Goal: Task Accomplishment & Management: Complete application form

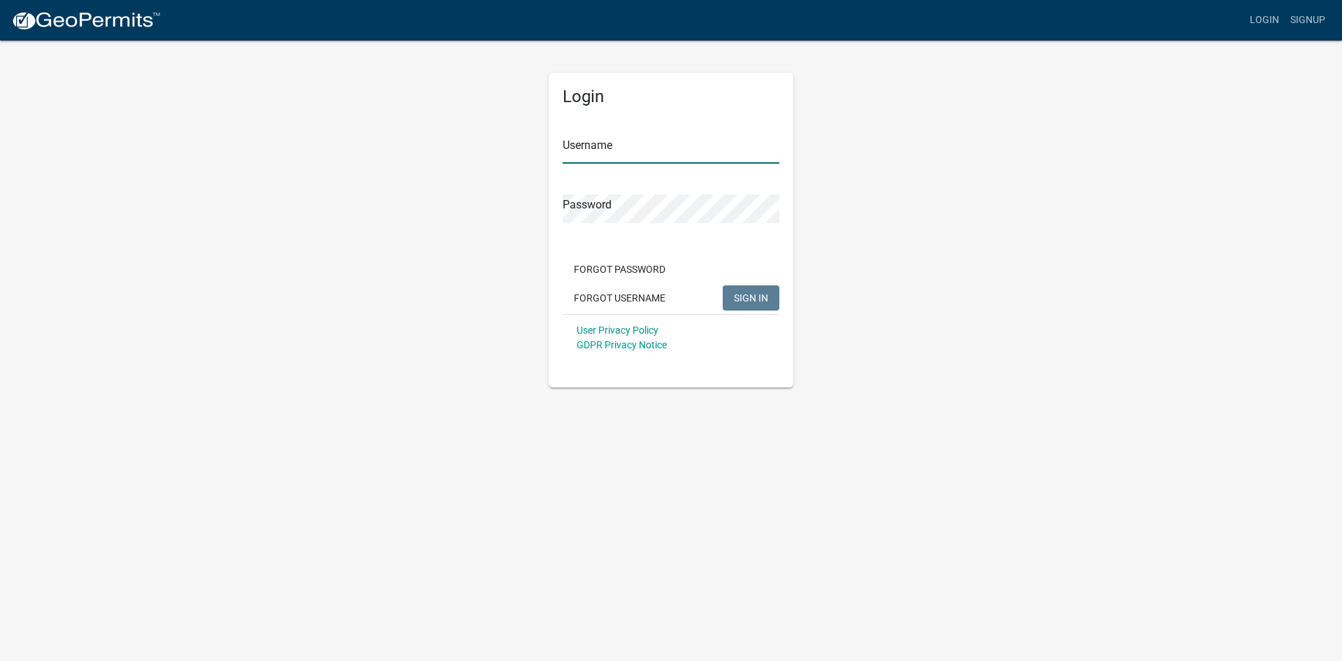
click at [624, 144] on input "Username" at bounding box center [671, 149] width 217 height 29
type input "kneppmech"
click at [745, 289] on button "SIGN IN" at bounding box center [751, 297] width 57 height 25
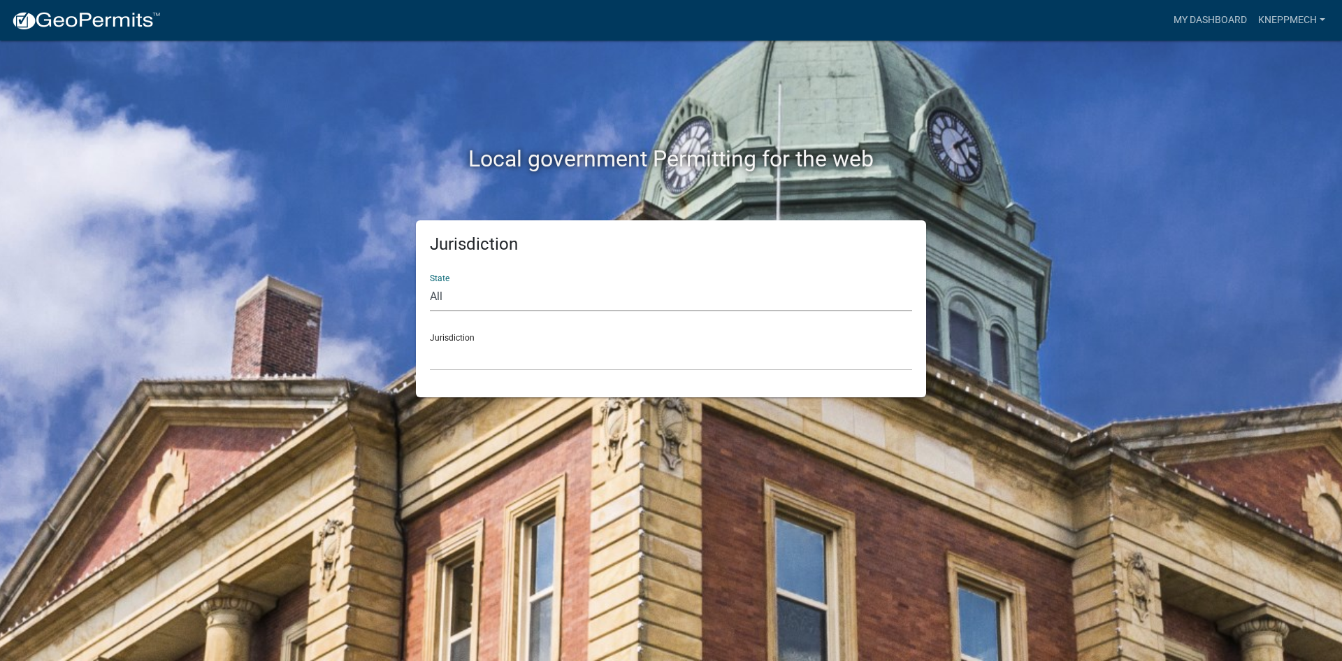
click at [466, 301] on select "All [US_STATE] [US_STATE] [US_STATE] [US_STATE] [US_STATE] [US_STATE] [US_STATE…" at bounding box center [671, 296] width 482 height 29
select select "[US_STATE]"
click at [430, 282] on select "All [US_STATE] [US_STATE] [US_STATE] [US_STATE] [US_STATE] [US_STATE] [US_STATE…" at bounding box center [671, 296] width 482 height 29
click at [458, 352] on select "City of [GEOGRAPHIC_DATA], [US_STATE] City of [GEOGRAPHIC_DATA], [US_STATE] Cit…" at bounding box center [671, 356] width 482 height 29
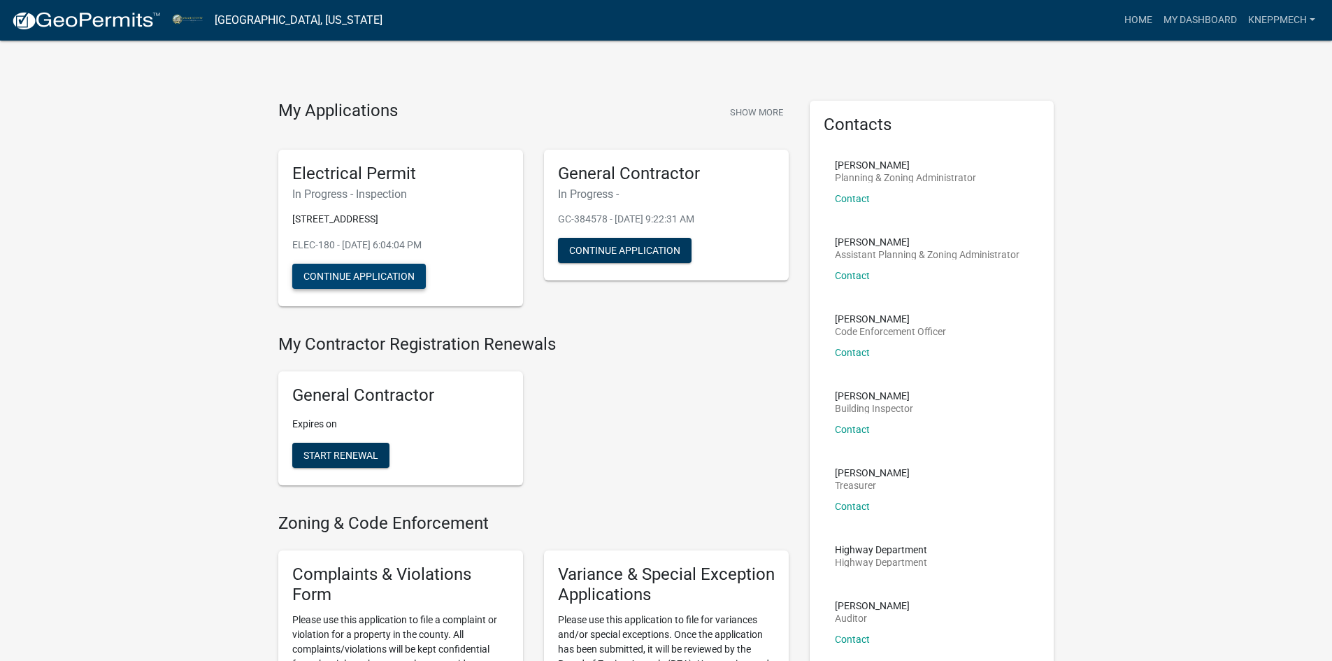
click at [354, 273] on button "Continue Application" at bounding box center [359, 276] width 134 height 25
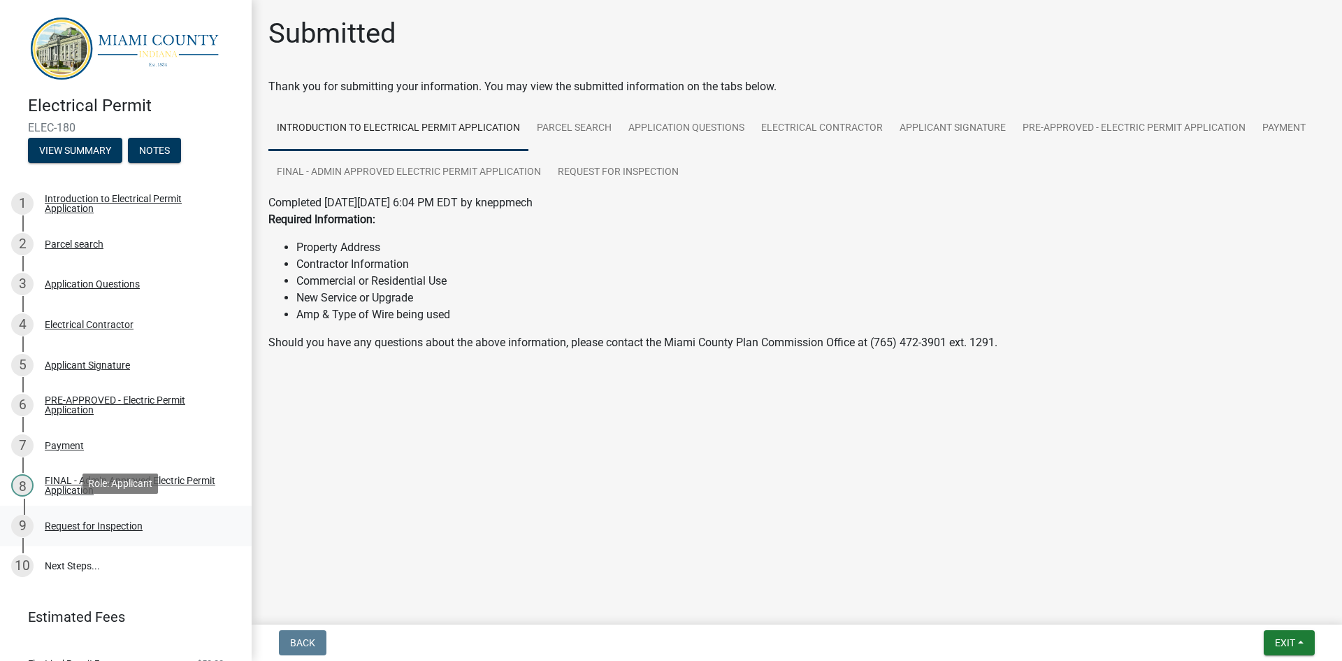
click at [67, 522] on div "Request for Inspection" at bounding box center [94, 526] width 98 height 10
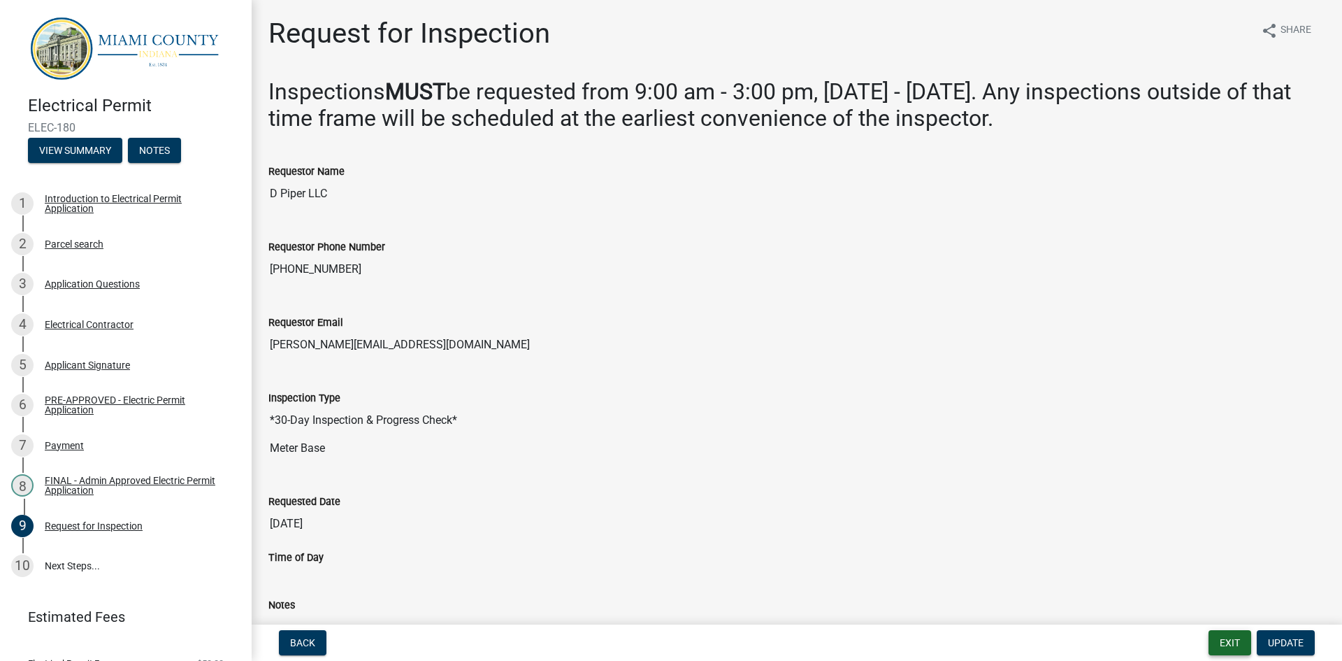
click at [1224, 638] on button "Exit" at bounding box center [1230, 642] width 43 height 25
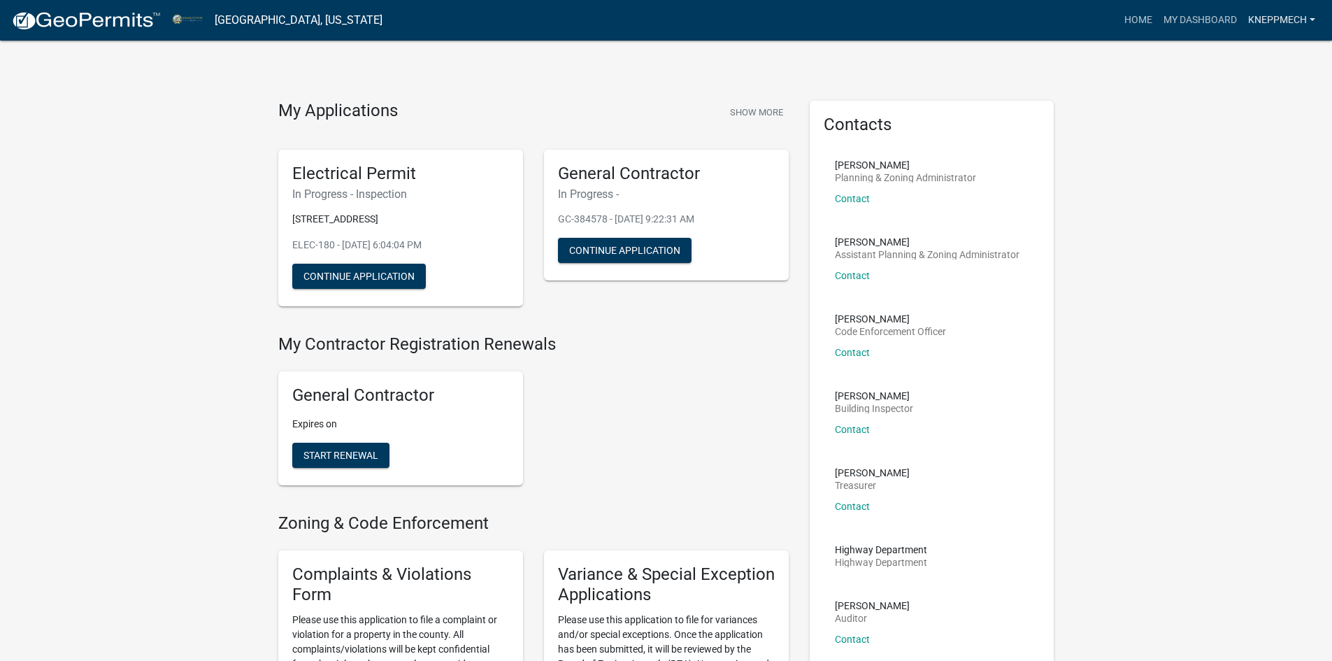
click at [1280, 17] on link "kneppmech" at bounding box center [1281, 20] width 78 height 27
click at [1229, 138] on link "Logout" at bounding box center [1261, 137] width 120 height 34
